Goal: Information Seeking & Learning: Learn about a topic

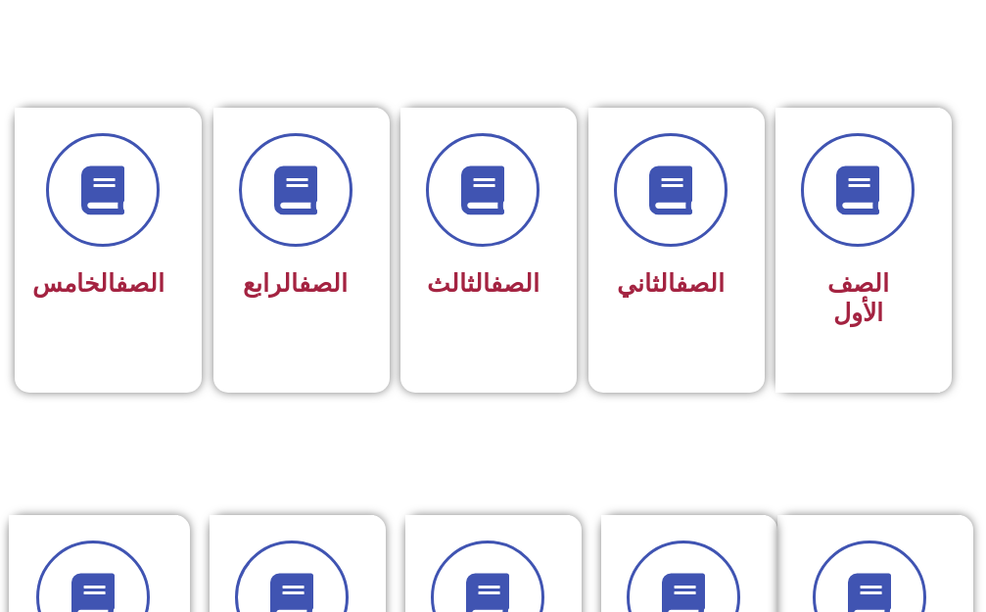
scroll to position [490, 0]
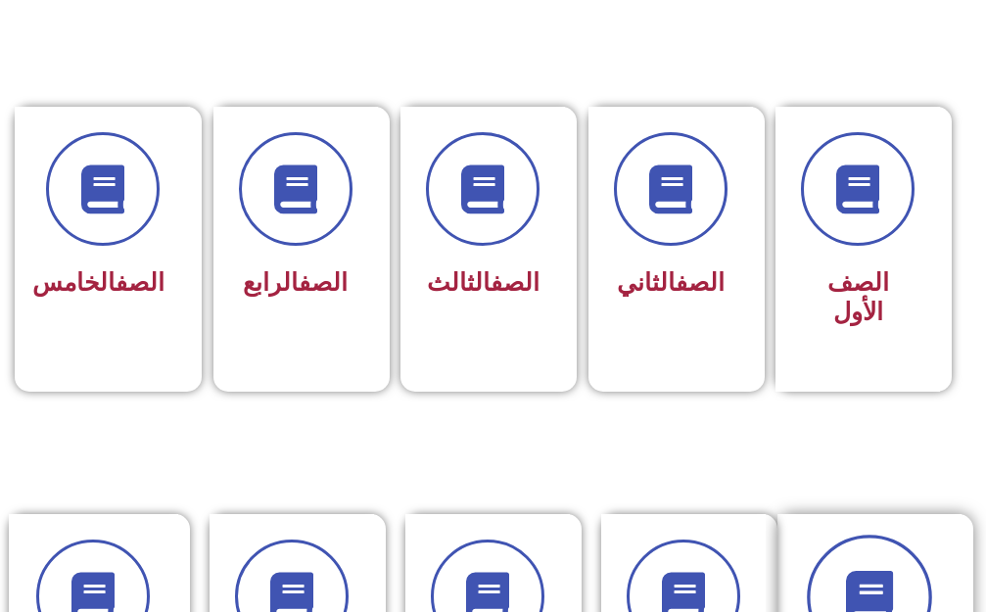
click at [874, 570] on icon at bounding box center [869, 597] width 54 height 54
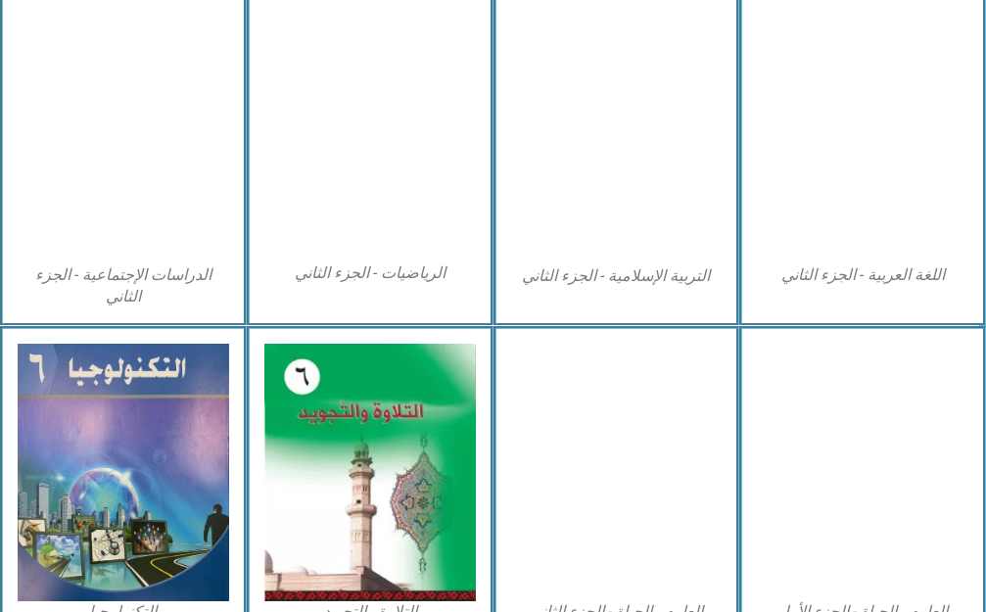
scroll to position [1133, 0]
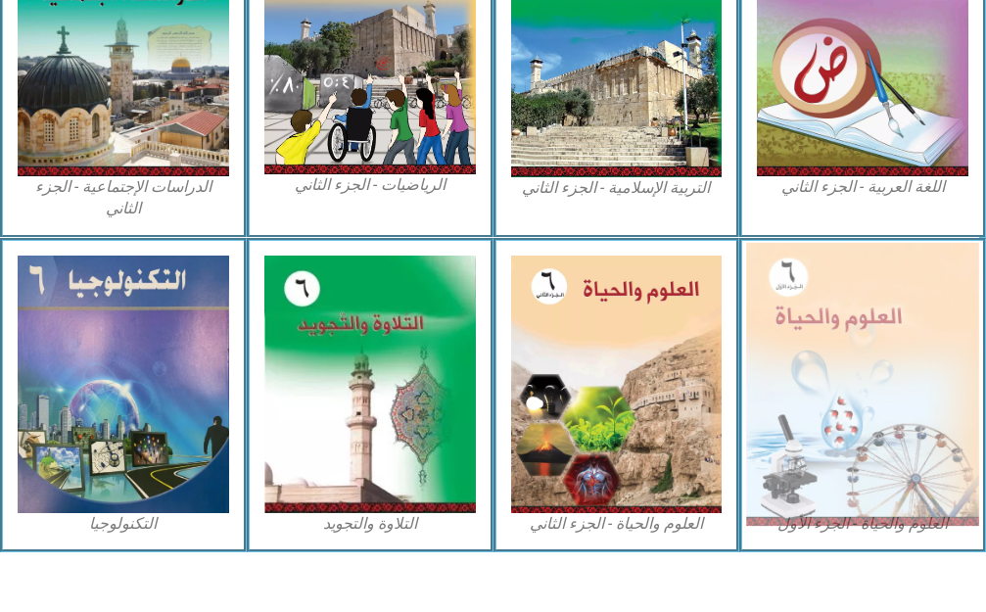
click at [812, 362] on img at bounding box center [862, 384] width 232 height 284
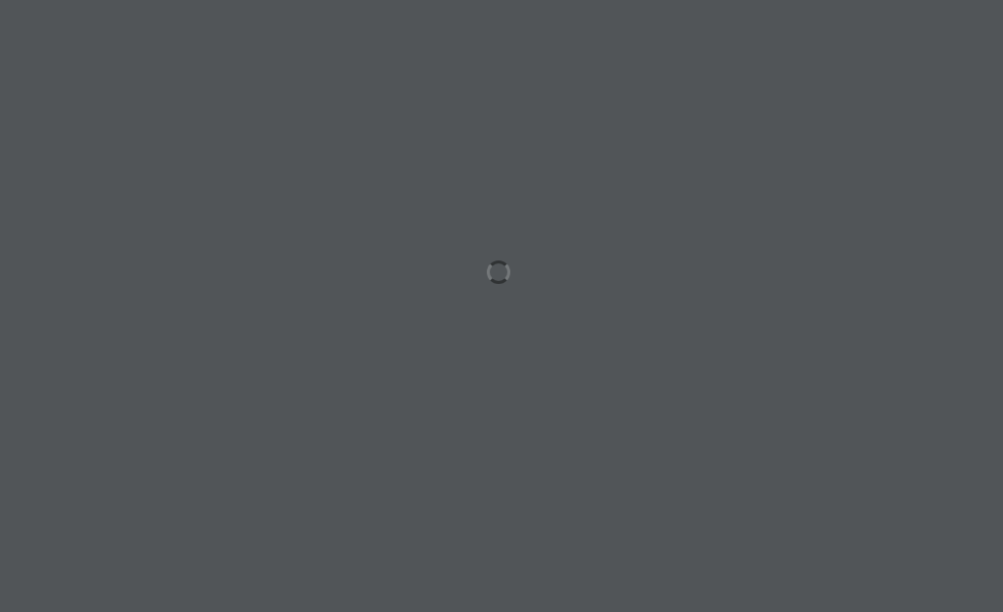
scroll to position [0, 61]
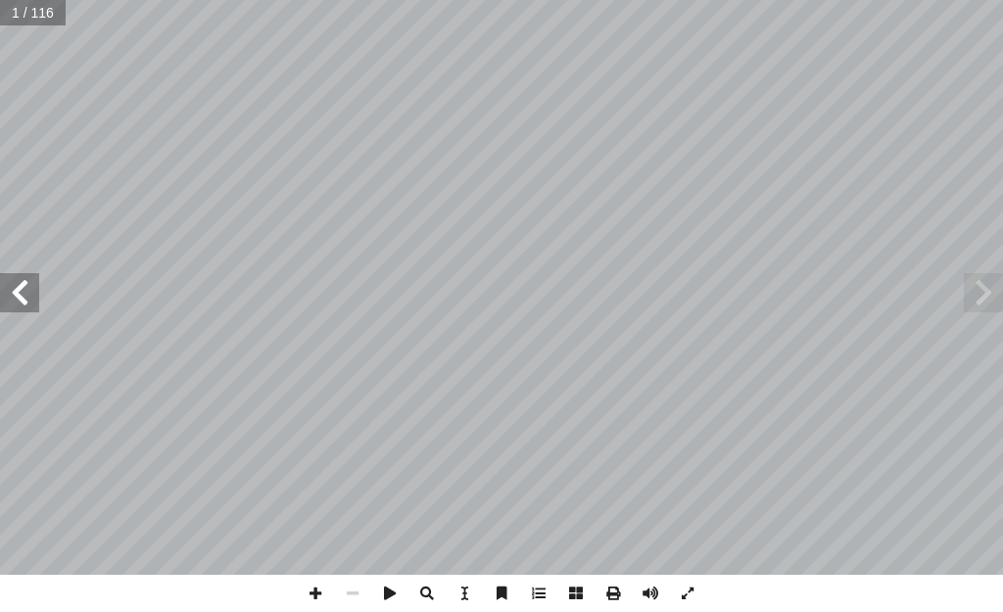
click at [19, 293] on span at bounding box center [19, 292] width 39 height 39
click at [14, 293] on span at bounding box center [19, 292] width 39 height 39
drag, startPoint x: 14, startPoint y: 293, endPoint x: 4, endPoint y: 292, distance: 9.8
click at [5, 292] on span at bounding box center [19, 292] width 39 height 39
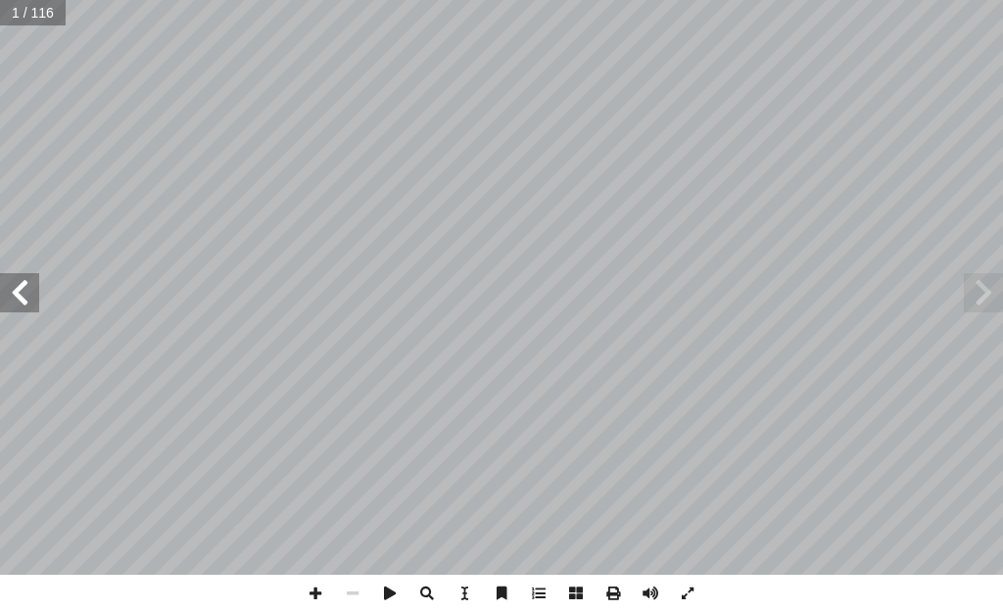
click at [4, 292] on span at bounding box center [19, 292] width 39 height 39
drag, startPoint x: 4, startPoint y: 292, endPoint x: 17, endPoint y: 292, distance: 12.7
click at [4, 291] on span at bounding box center [19, 292] width 39 height 39
drag, startPoint x: 24, startPoint y: 296, endPoint x: 37, endPoint y: 291, distance: 14.6
click at [37, 292] on span at bounding box center [19, 292] width 39 height 39
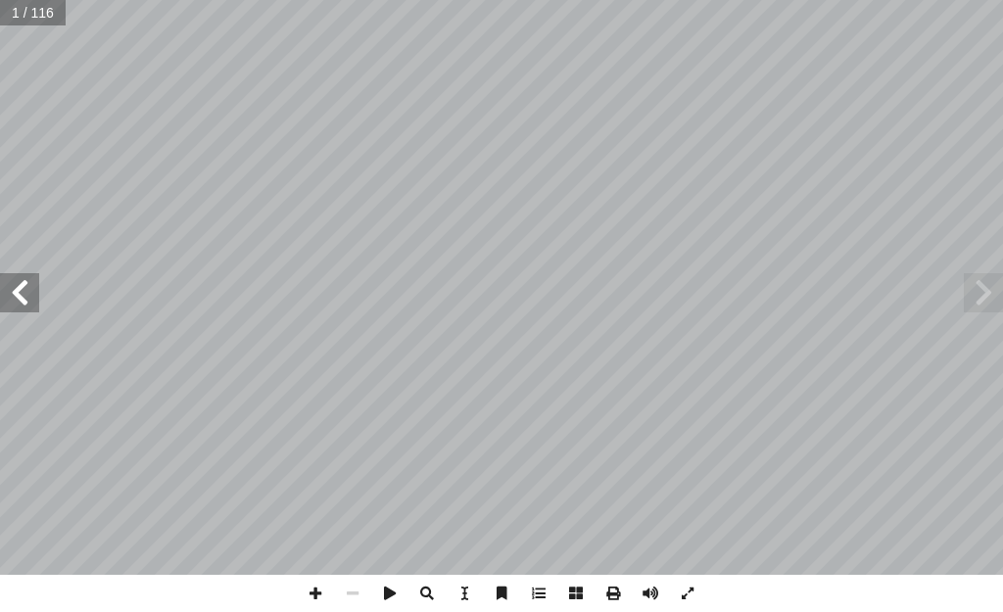
click at [31, 290] on span at bounding box center [19, 292] width 39 height 39
click at [23, 281] on span at bounding box center [19, 292] width 39 height 39
click at [20, 277] on span at bounding box center [19, 292] width 39 height 39
click at [18, 281] on span at bounding box center [19, 292] width 39 height 39
click at [18, 293] on span at bounding box center [19, 292] width 39 height 39
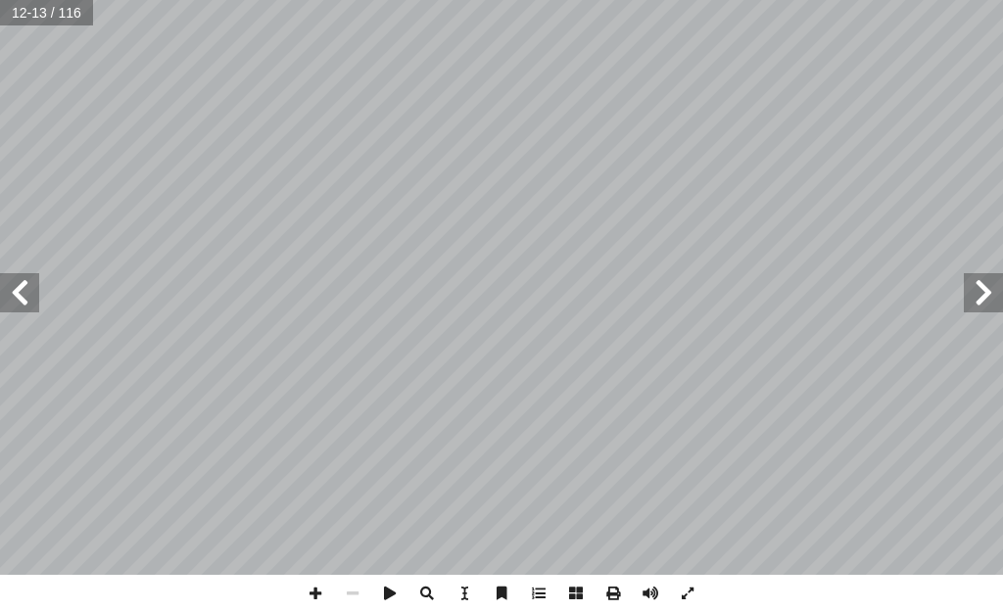
click at [25, 288] on span at bounding box center [19, 292] width 39 height 39
click at [24, 293] on span at bounding box center [19, 292] width 39 height 39
click at [26, 288] on span at bounding box center [19, 292] width 39 height 39
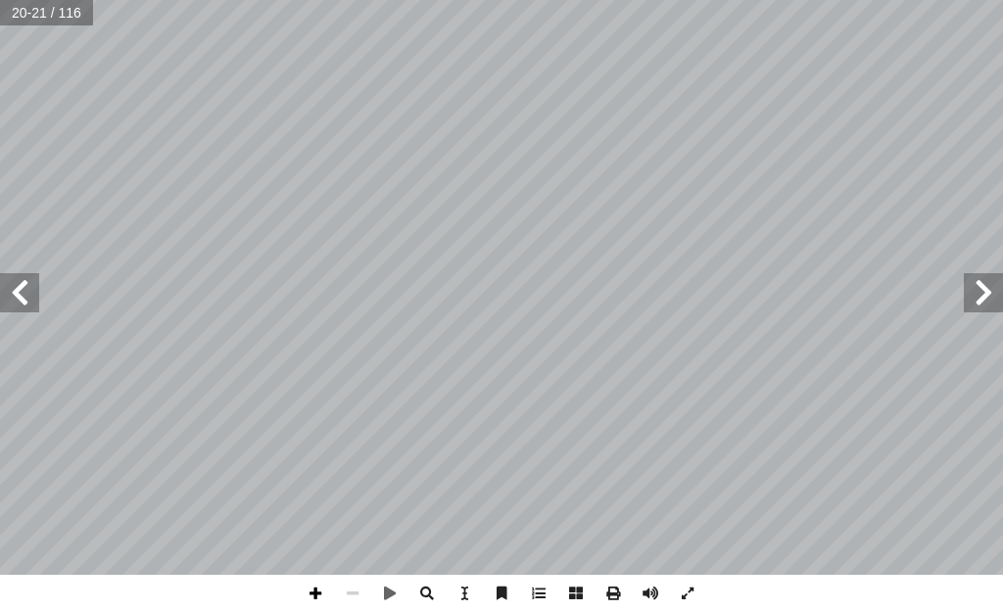
drag, startPoint x: 315, startPoint y: 590, endPoint x: 314, endPoint y: 578, distance: 11.8
click at [314, 590] on span at bounding box center [315, 593] width 37 height 37
click at [19, 292] on span at bounding box center [19, 292] width 39 height 39
click at [20, 294] on span at bounding box center [19, 292] width 39 height 39
click at [18, 295] on span at bounding box center [19, 292] width 39 height 39
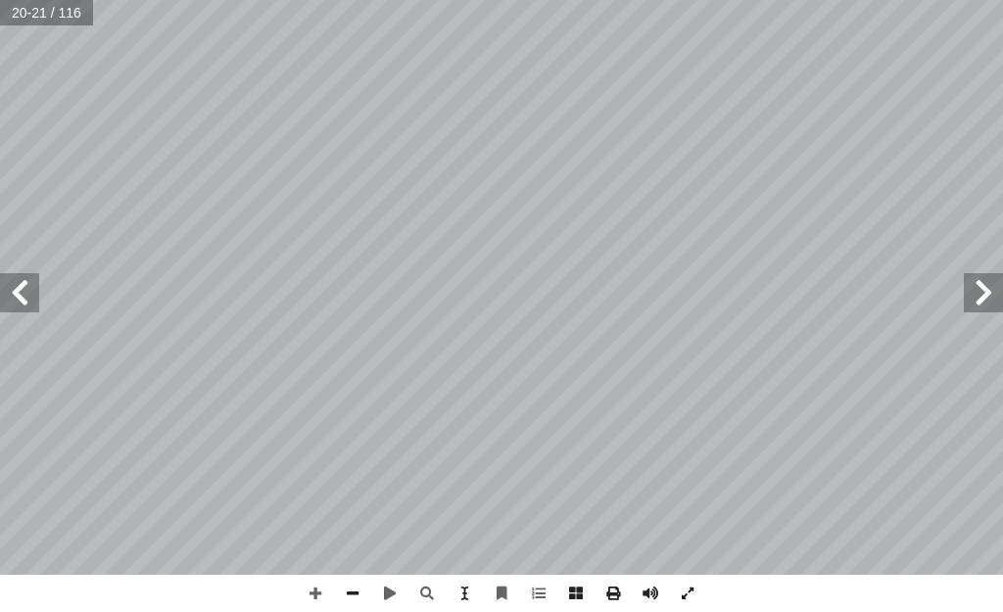
click at [18, 295] on span at bounding box center [19, 292] width 39 height 39
click at [26, 289] on span at bounding box center [19, 292] width 39 height 39
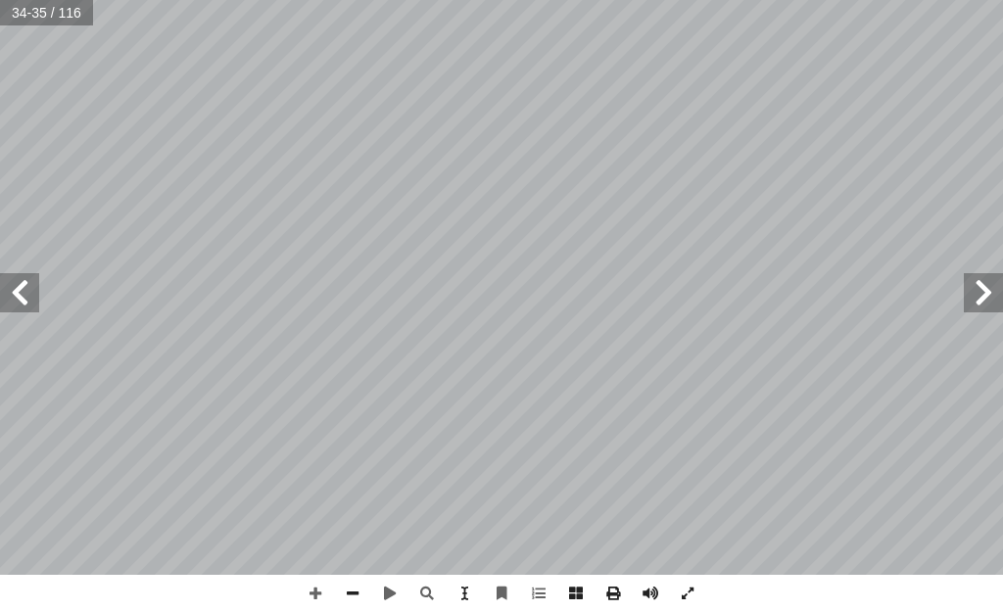
click at [29, 293] on span at bounding box center [19, 292] width 39 height 39
click at [974, 302] on span at bounding box center [983, 292] width 39 height 39
